Goal: Transaction & Acquisition: Obtain resource

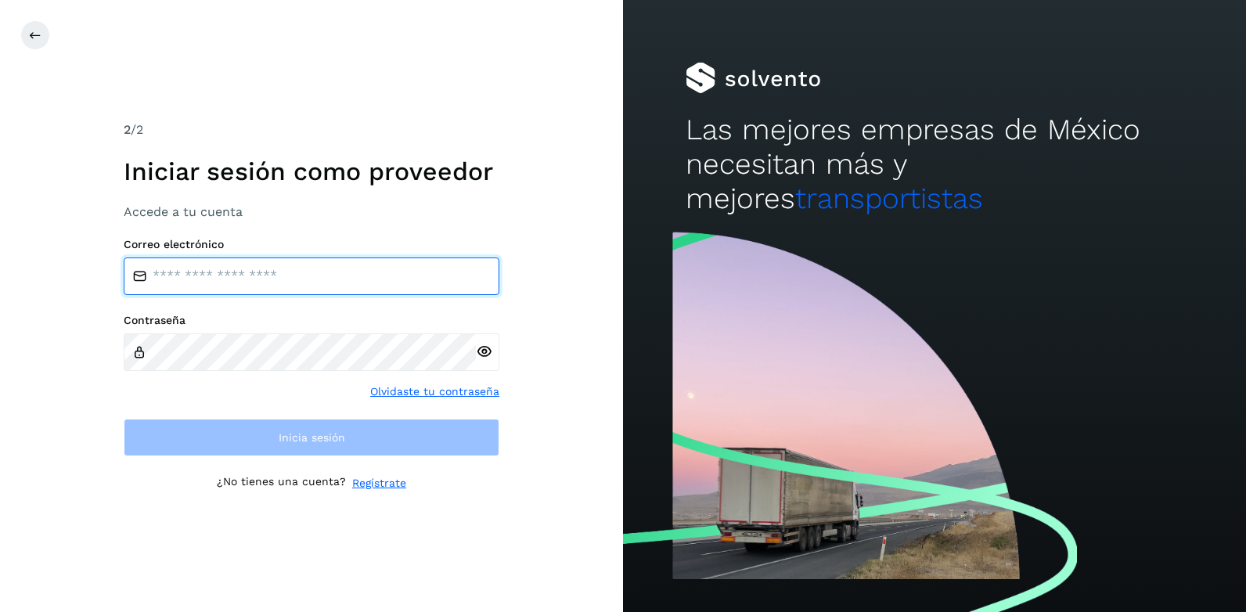
click at [229, 272] on input "email" at bounding box center [312, 277] width 376 height 38
type input "**********"
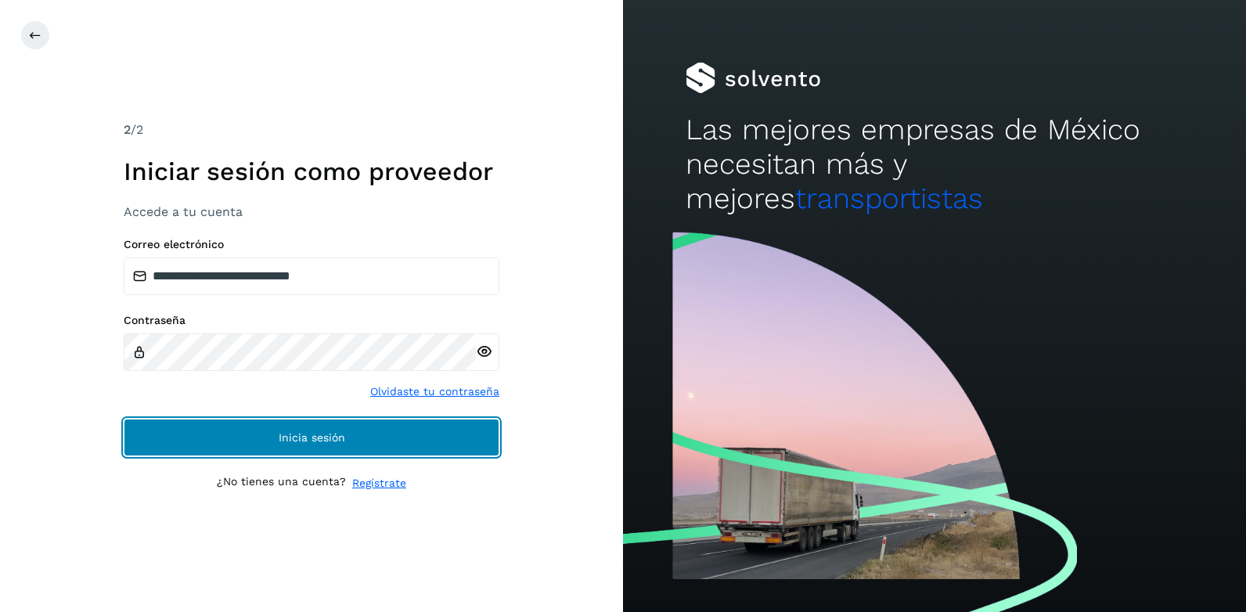
click at [274, 442] on button "Inicia sesión" at bounding box center [312, 438] width 376 height 38
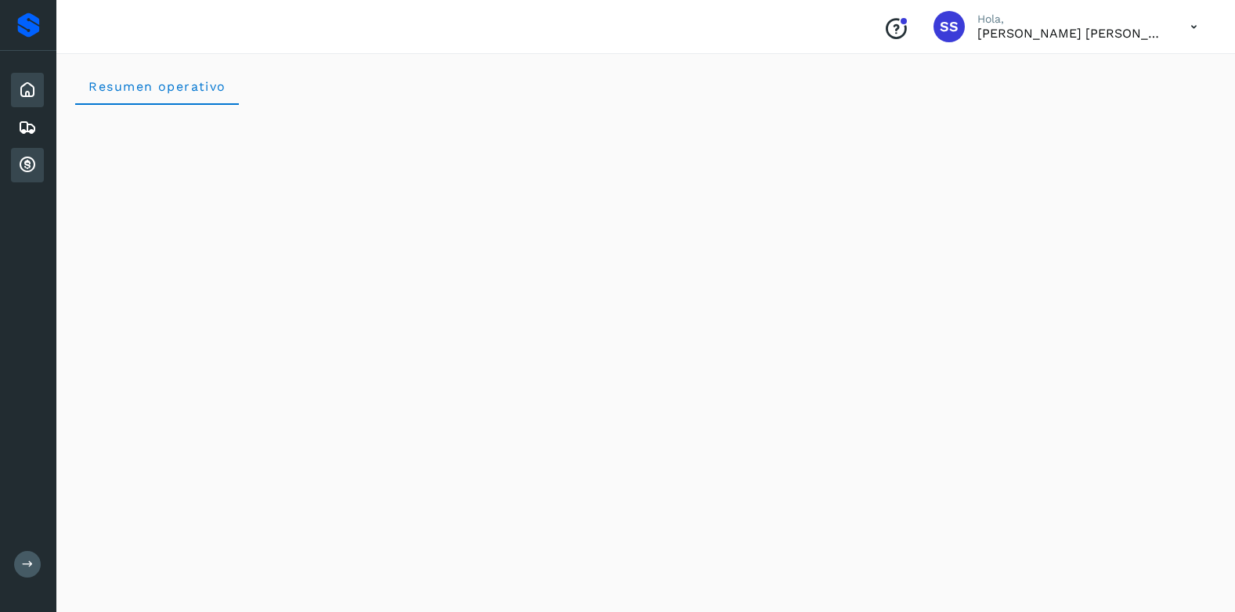
click at [23, 156] on icon at bounding box center [27, 165] width 19 height 19
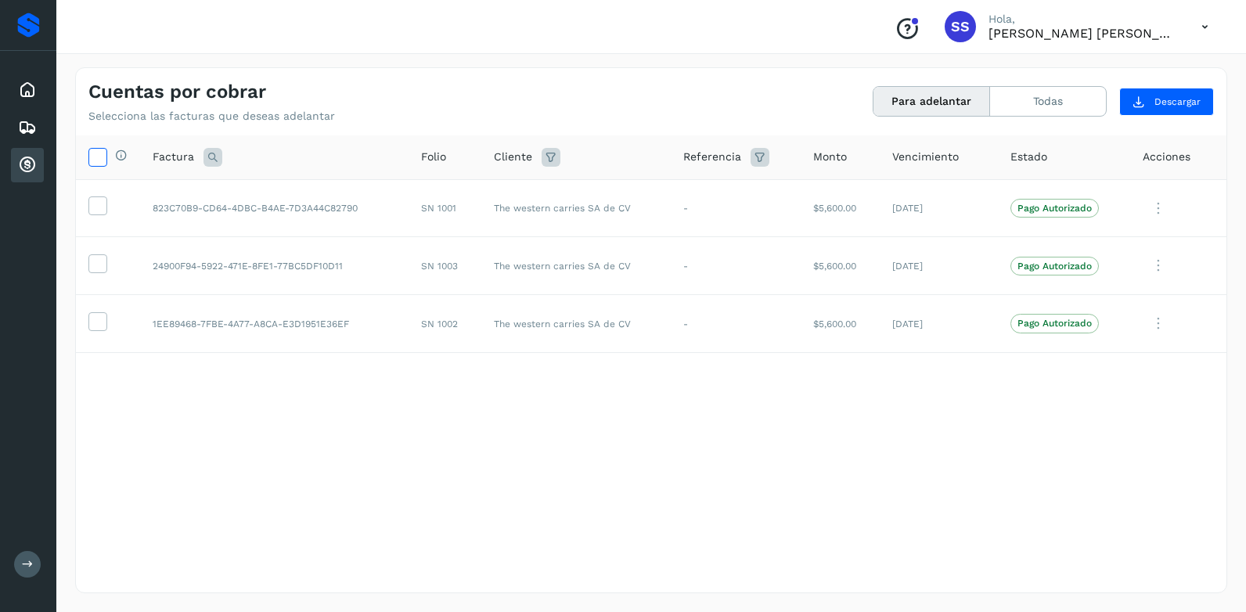
click at [96, 164] on icon at bounding box center [97, 156] width 16 height 16
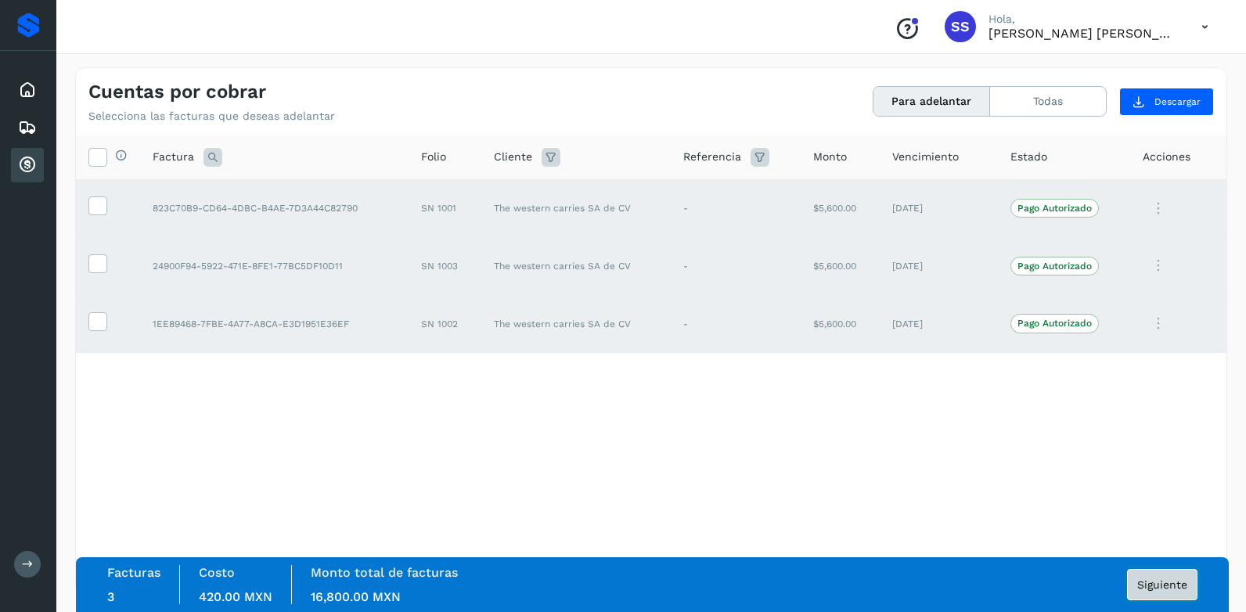
click at [1150, 589] on span "Siguiente" at bounding box center [1162, 584] width 50 height 11
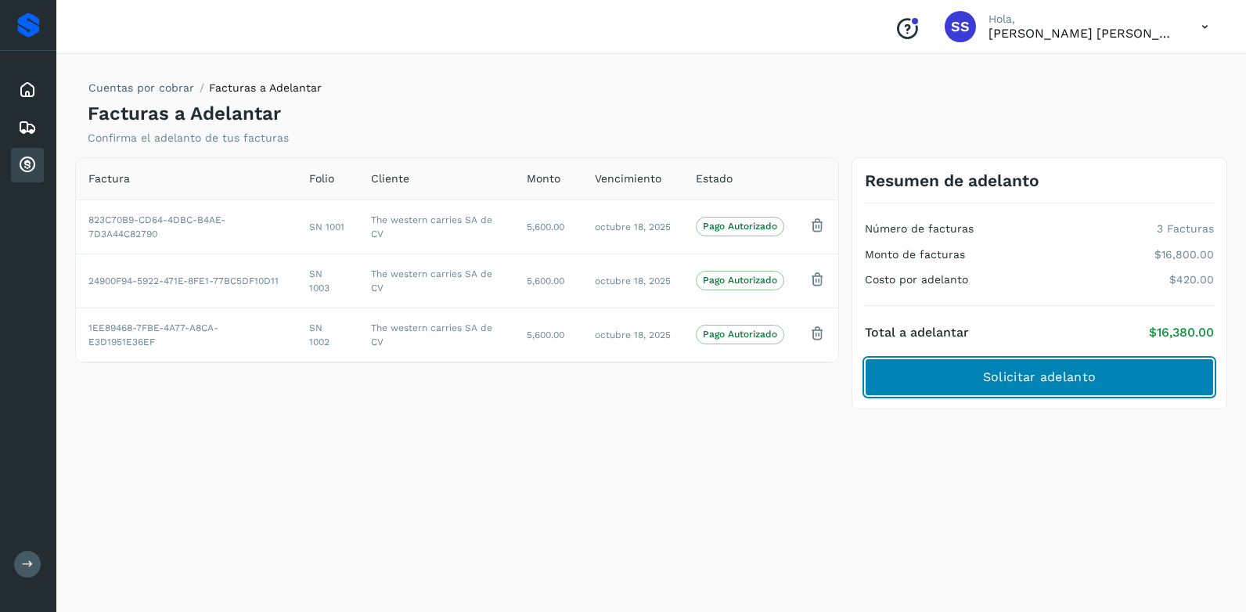
click at [997, 380] on span "Solicitar adelanto" at bounding box center [1039, 377] width 113 height 17
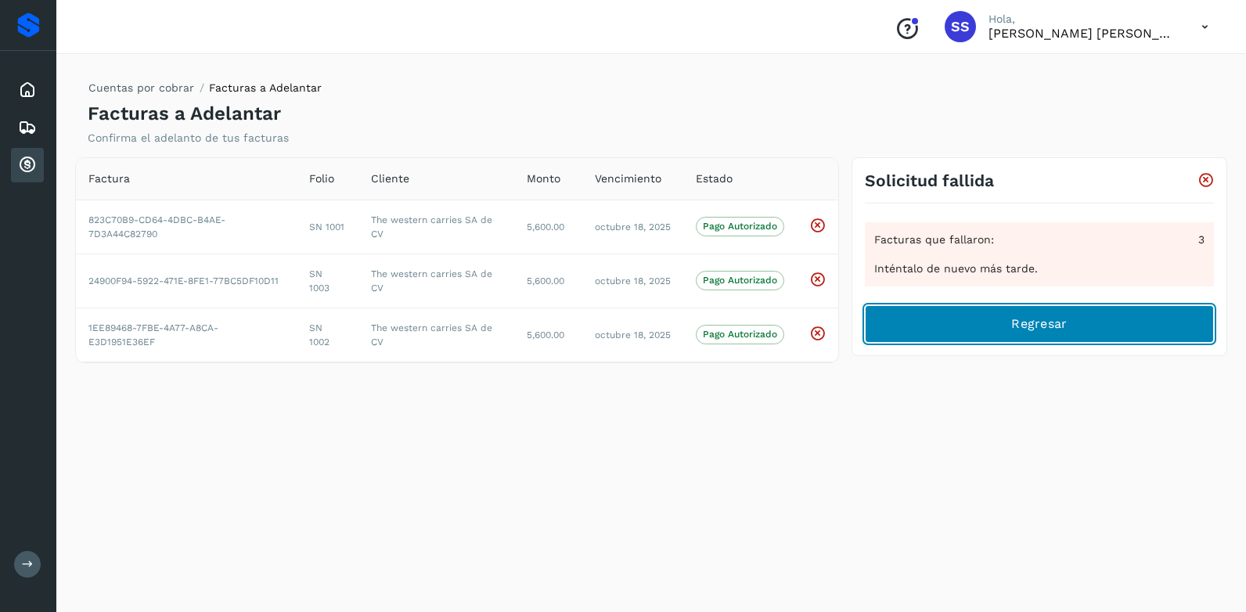
click at [1048, 328] on span "Regresar" at bounding box center [1039, 323] width 56 height 17
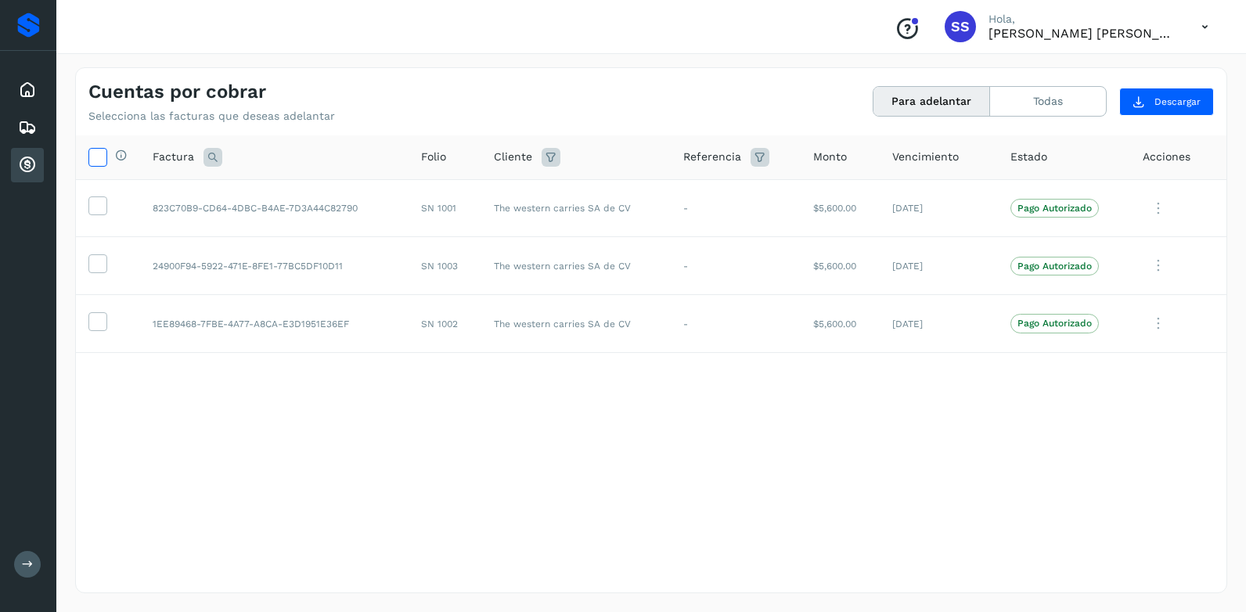
click at [94, 162] on icon at bounding box center [97, 156] width 16 height 16
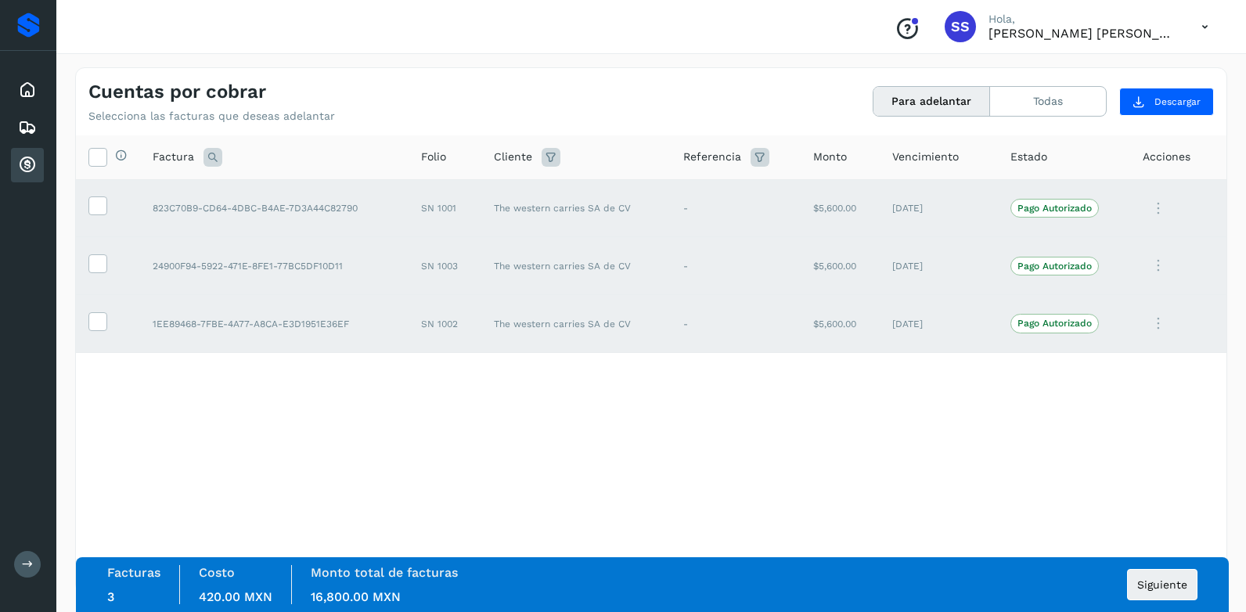
click at [1160, 208] on icon at bounding box center [1158, 209] width 31 height 32
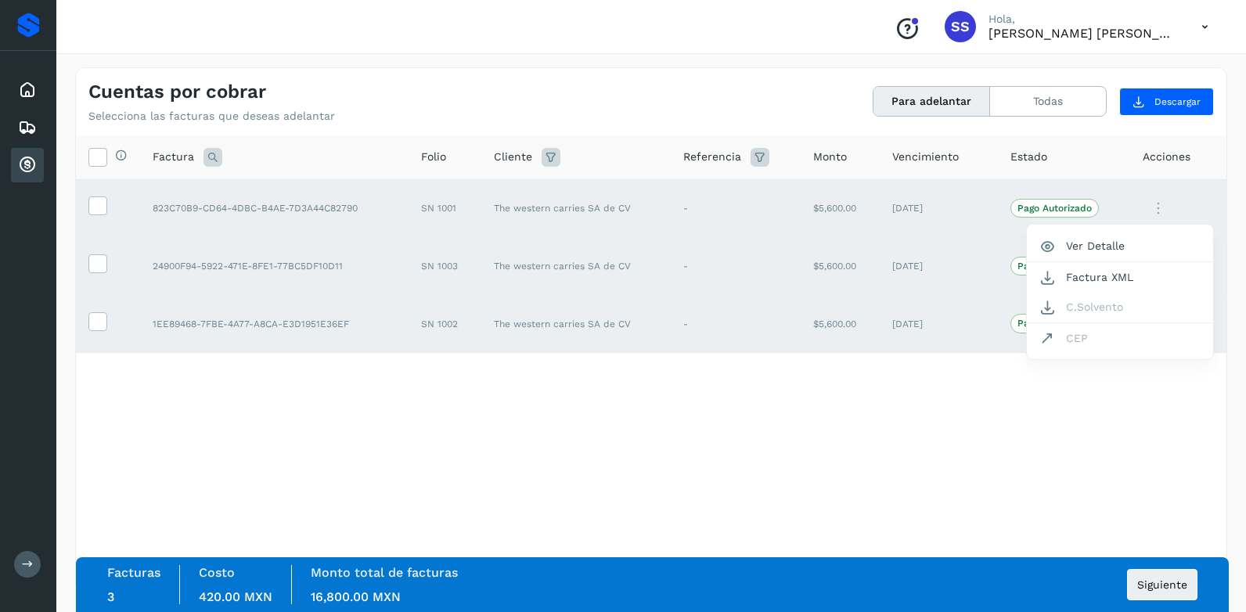
click at [1160, 208] on div at bounding box center [623, 306] width 1246 height 612
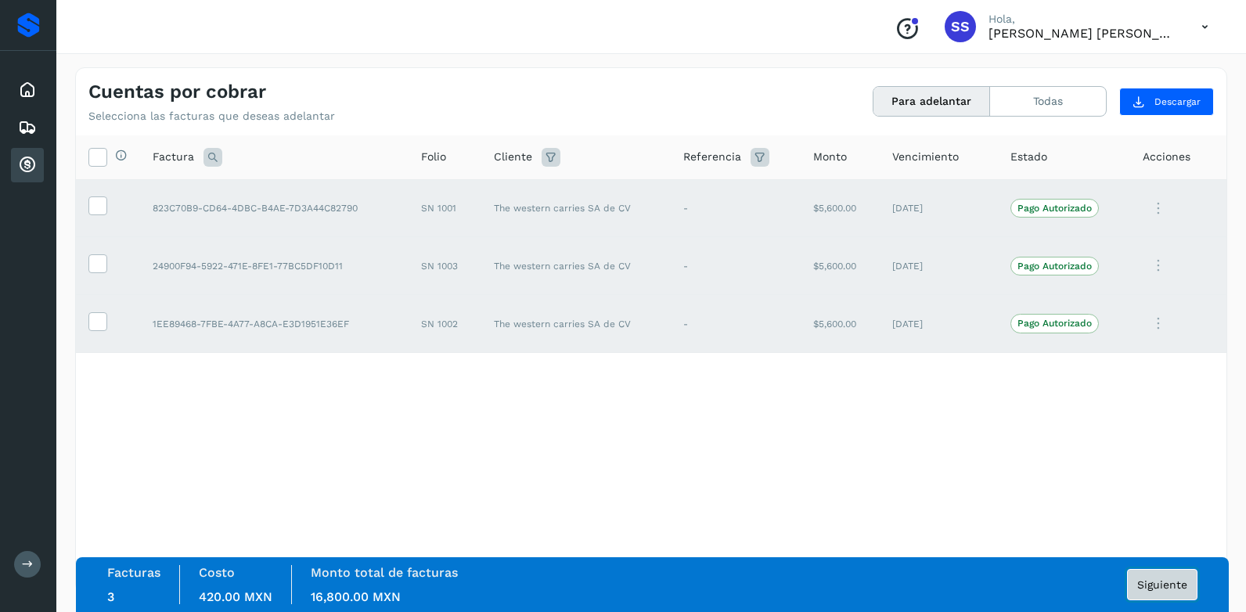
click at [1146, 582] on span "Siguiente" at bounding box center [1162, 584] width 50 height 11
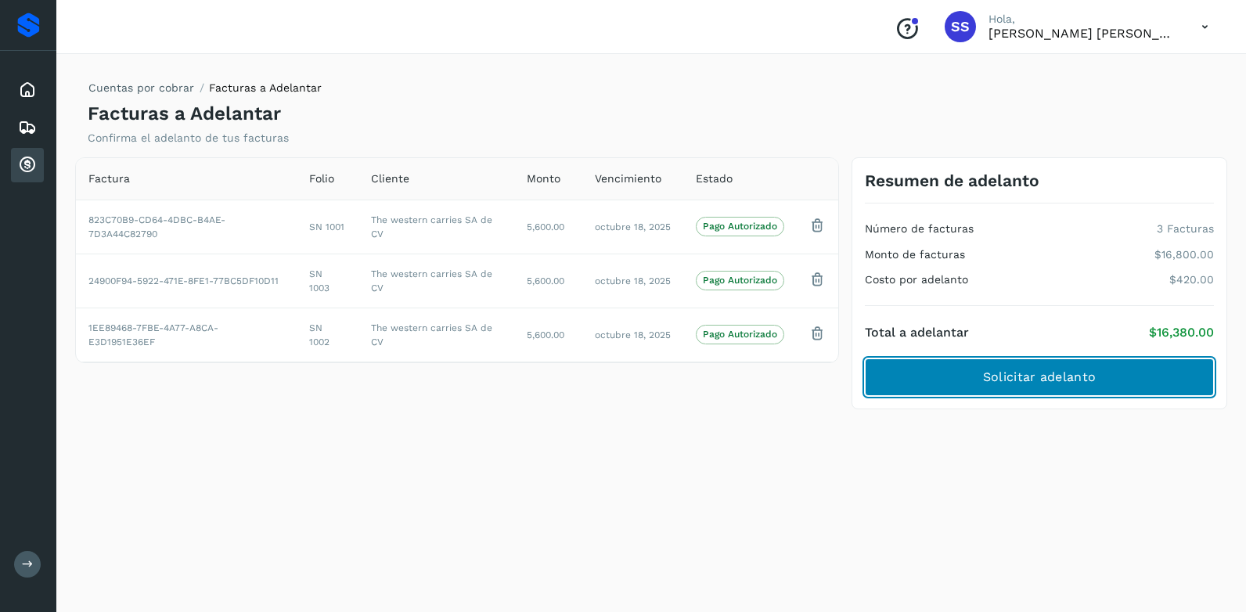
click at [1032, 377] on span "Solicitar adelanto" at bounding box center [1039, 377] width 113 height 17
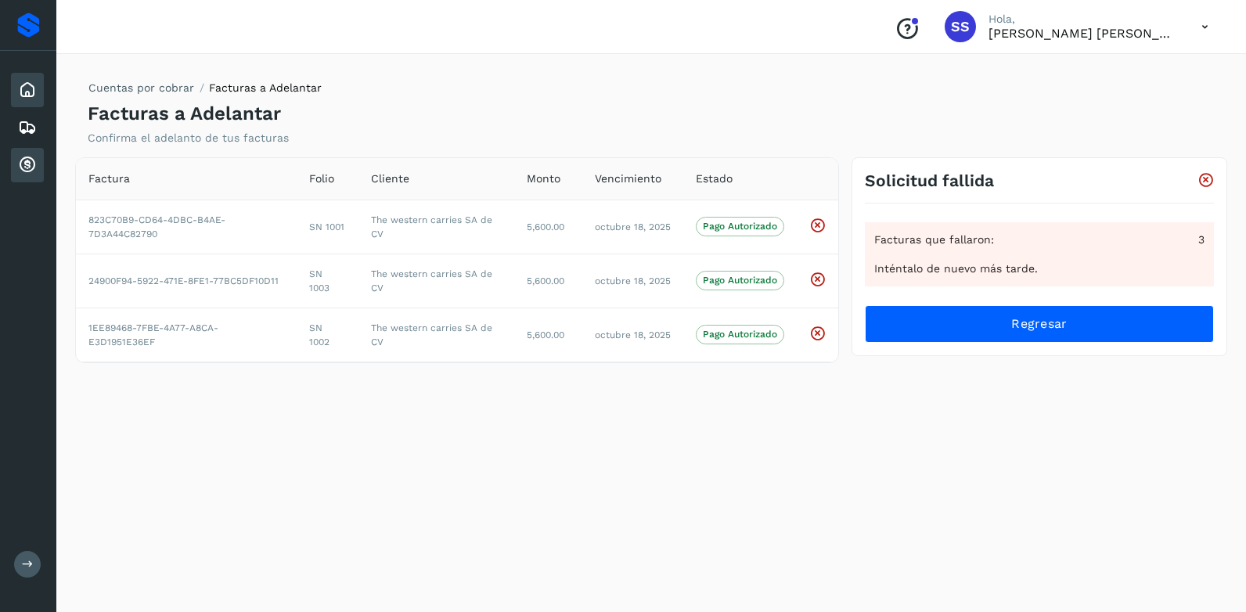
click at [22, 88] on icon at bounding box center [27, 90] width 19 height 19
